Goal: Register for event/course

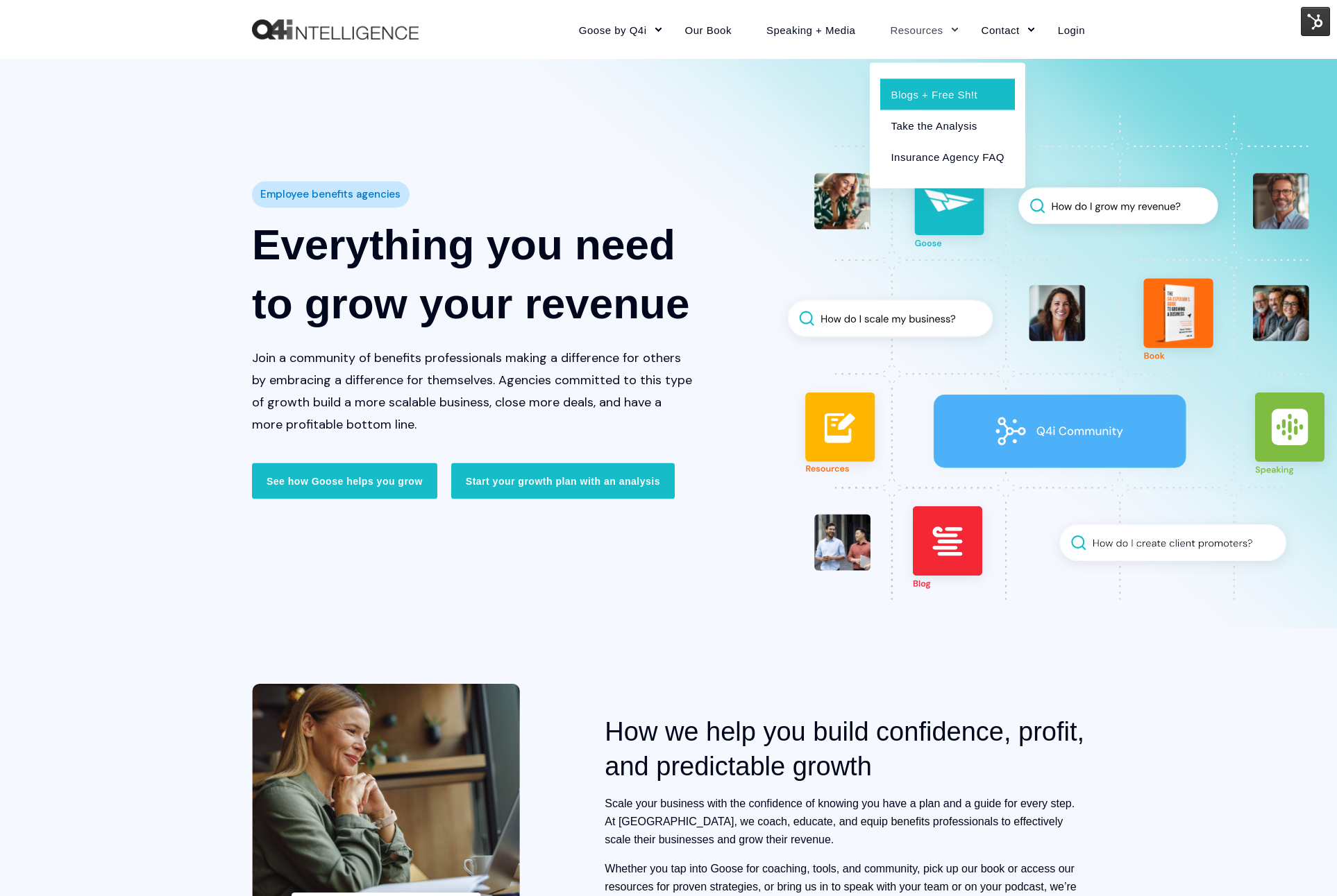
click at [913, 93] on link "Blogs + Free Sh!t" at bounding box center [947, 94] width 134 height 31
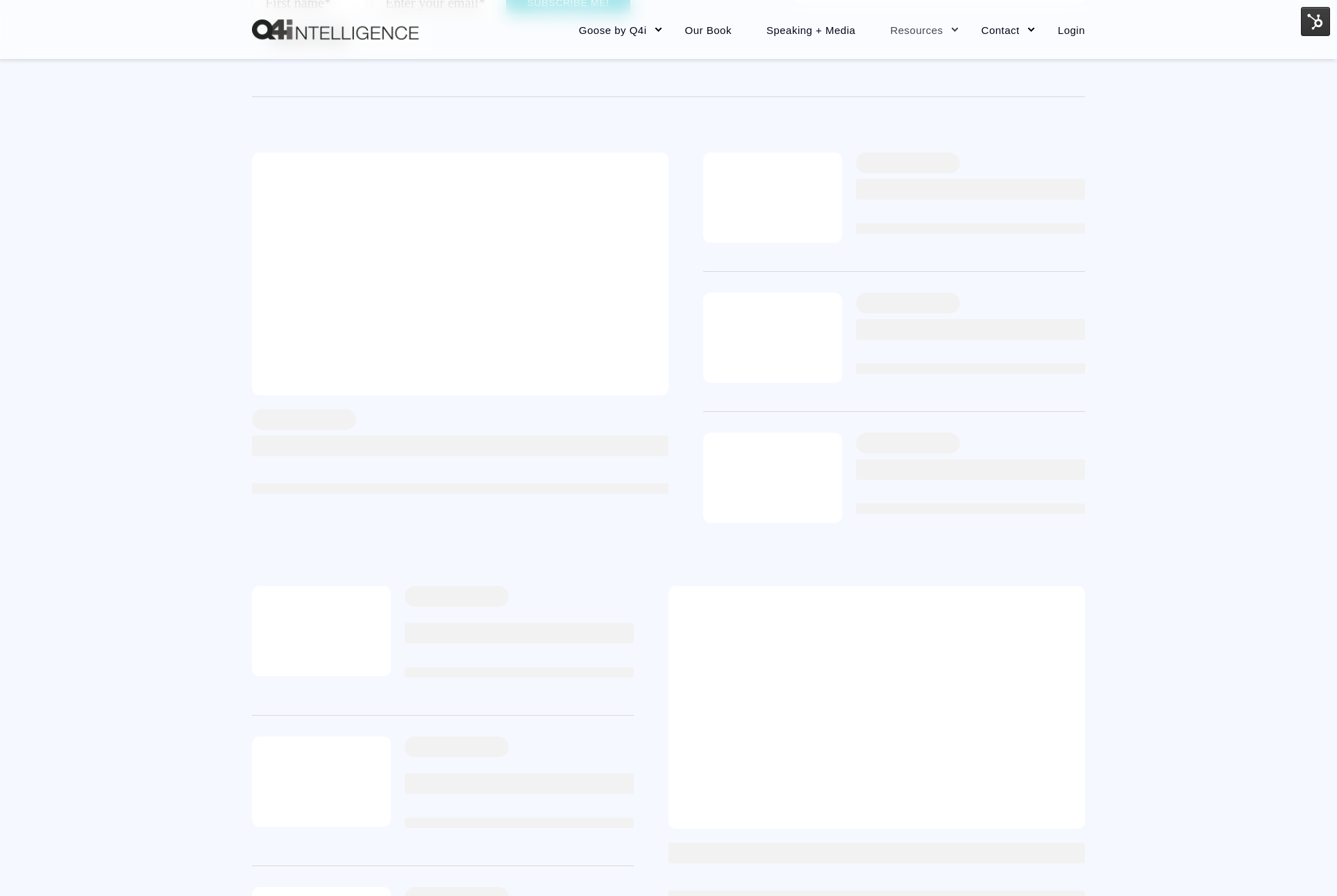
scroll to position [301, 0]
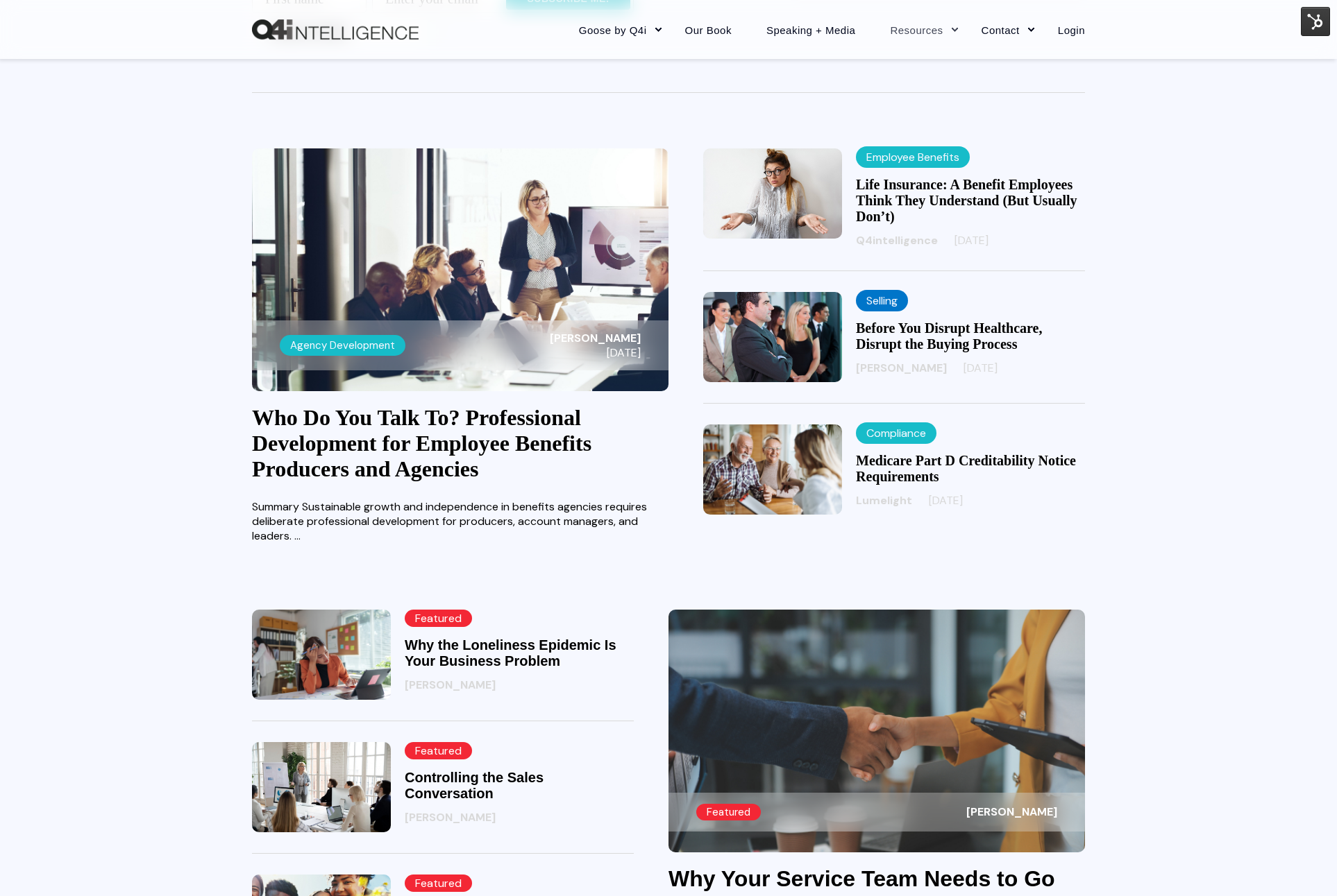
click at [486, 450] on link "Who Do You Talk To? Professional Development for Employee Benefits Producers an…" at bounding box center [421, 443] width 340 height 77
